Goal: Task Accomplishment & Management: Use online tool/utility

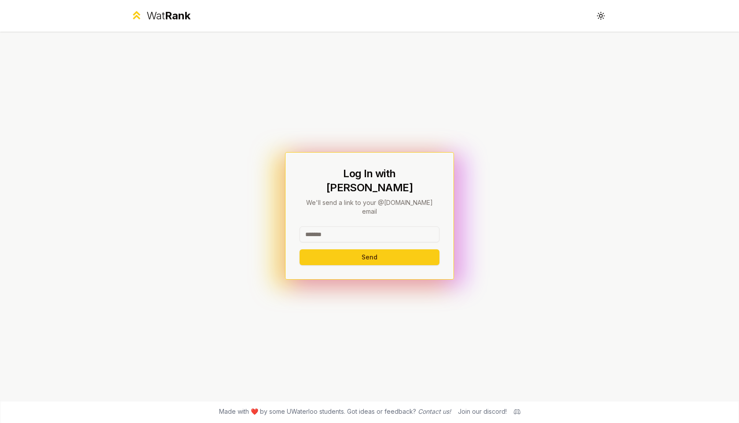
click at [350, 226] on input at bounding box center [369, 234] width 140 height 16
click at [363, 249] on button "Send" at bounding box center [369, 257] width 140 height 16
type input "*****"
click at [317, 249] on button "Send" at bounding box center [369, 257] width 140 height 16
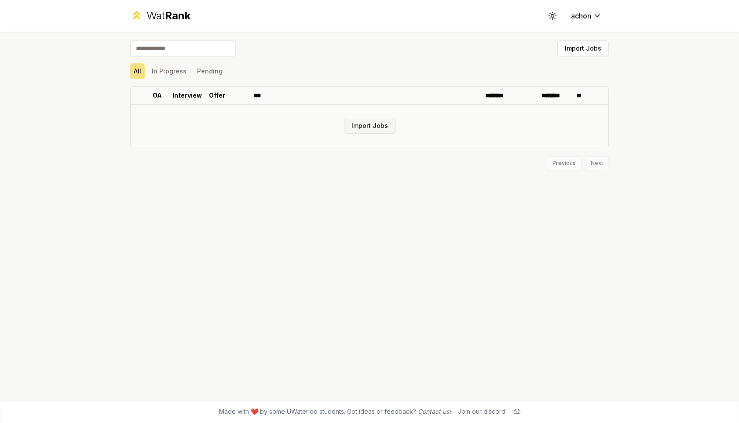
click at [364, 122] on button "Import Jobs" at bounding box center [369, 126] width 51 height 16
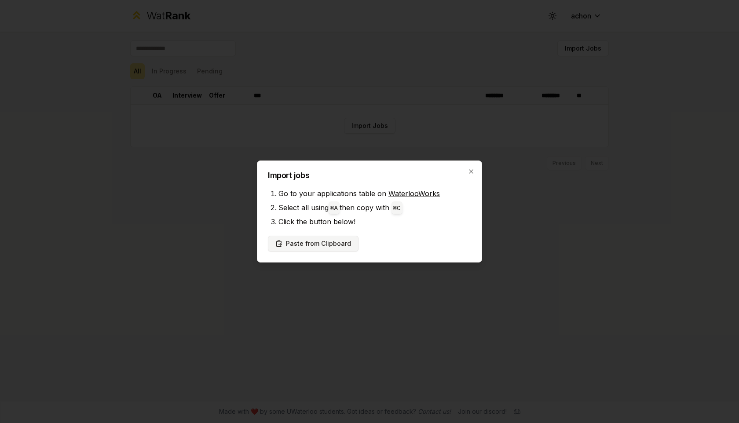
click at [330, 247] on button "Paste from Clipboard" at bounding box center [313, 244] width 91 height 16
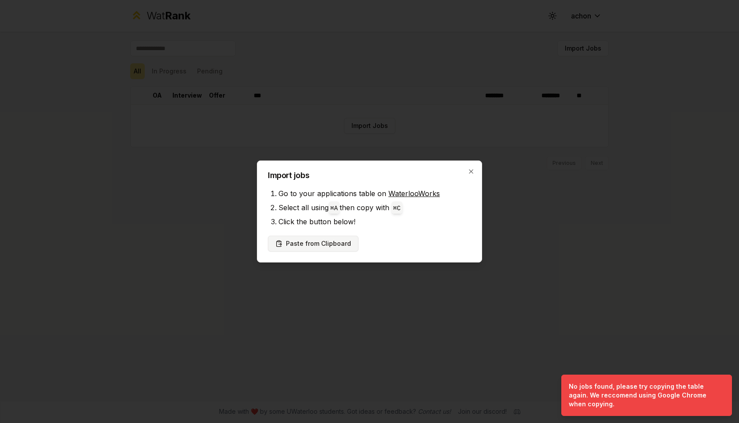
click at [324, 240] on button "Paste from Clipboard" at bounding box center [313, 244] width 91 height 16
click at [326, 244] on button "Paste from Clipboard" at bounding box center [313, 244] width 91 height 16
click at [470, 172] on icon "button" at bounding box center [470, 171] width 7 height 7
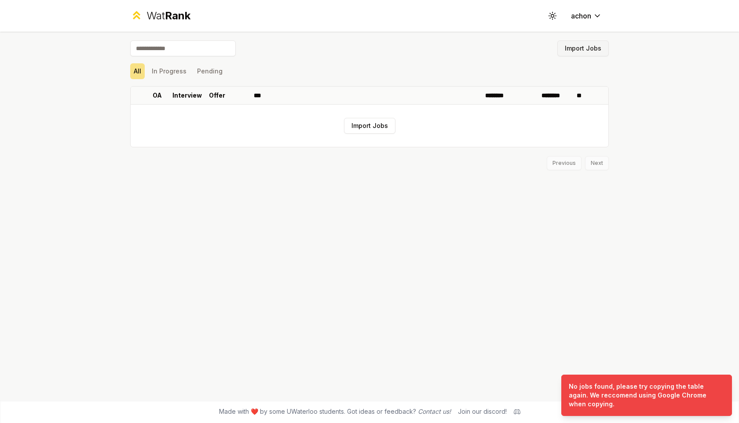
click at [594, 50] on button "Import Jobs" at bounding box center [582, 48] width 51 height 16
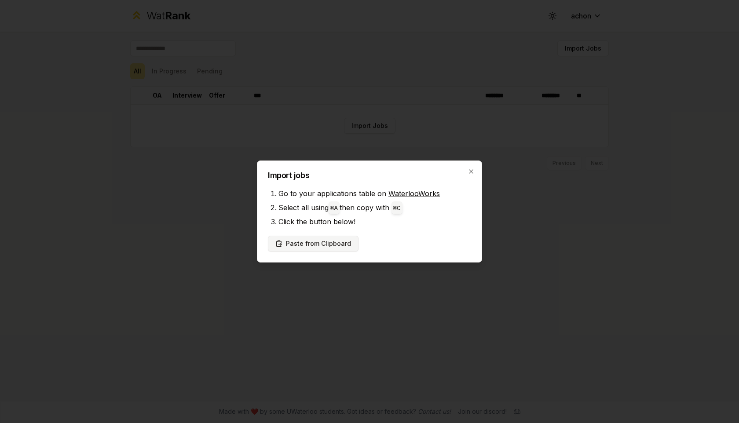
click at [301, 246] on button "Paste from Clipboard" at bounding box center [313, 244] width 91 height 16
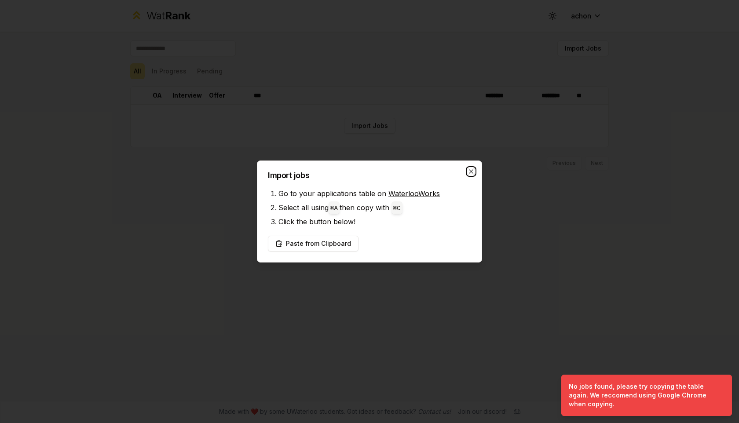
click at [468, 171] on icon "button" at bounding box center [470, 171] width 7 height 7
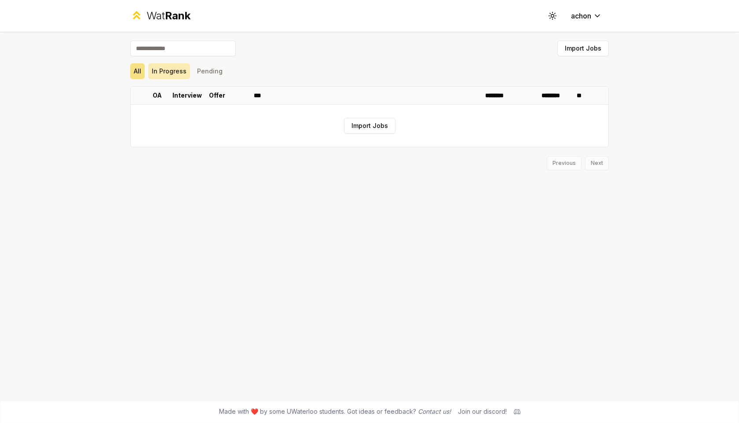
click at [170, 65] on button "In Progress" at bounding box center [169, 71] width 42 height 16
click at [141, 73] on button "All" at bounding box center [137, 71] width 15 height 16
click at [159, 60] on div "All In Progress Pending" at bounding box center [369, 71] width 478 height 23
click at [170, 51] on input at bounding box center [183, 48] width 106 height 16
click at [371, 128] on button "Import Jobs" at bounding box center [369, 126] width 51 height 16
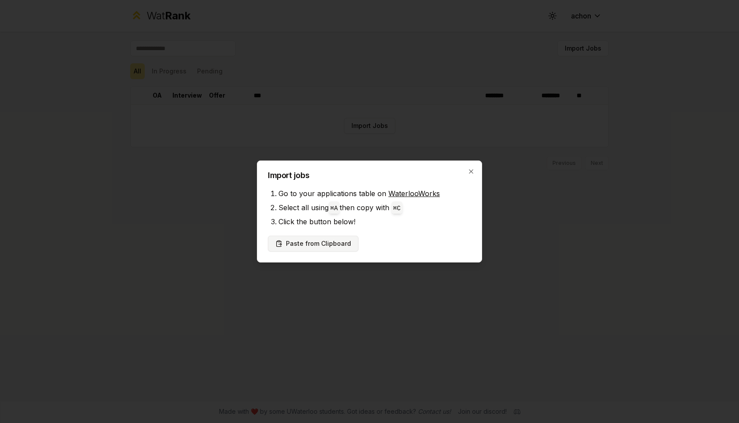
click at [297, 242] on button "Paste from Clipboard" at bounding box center [313, 244] width 91 height 16
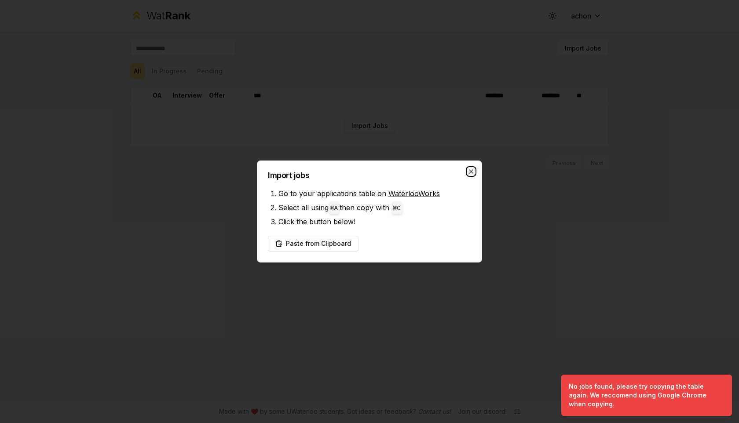
click at [473, 168] on icon "button" at bounding box center [470, 171] width 7 height 7
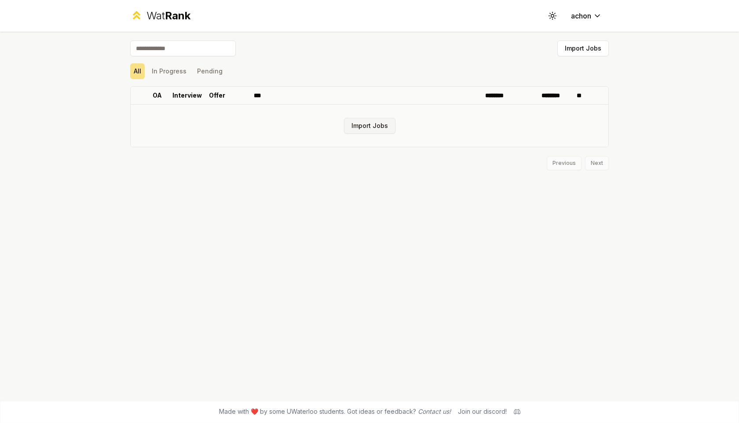
click at [366, 129] on button "Import Jobs" at bounding box center [369, 126] width 51 height 16
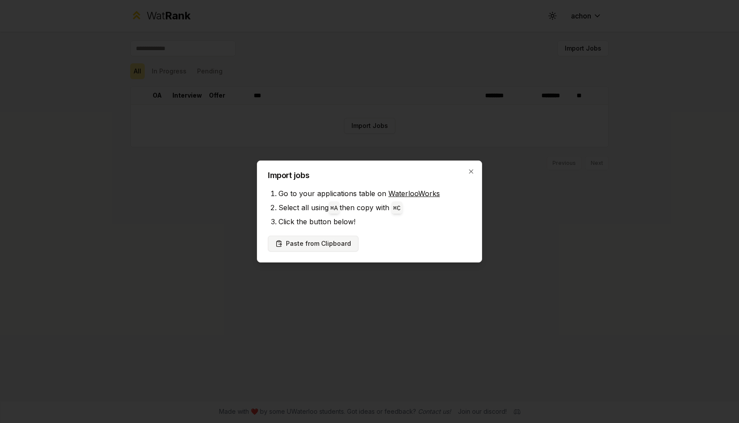
click at [322, 240] on button "Paste from Clipboard" at bounding box center [313, 244] width 91 height 16
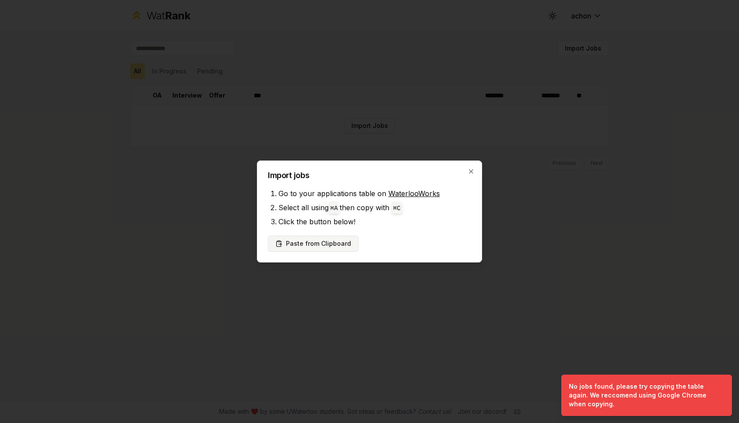
click at [322, 248] on button "Paste from Clipboard" at bounding box center [313, 244] width 91 height 16
click at [471, 168] on icon "button" at bounding box center [470, 171] width 7 height 7
